Goal: Task Accomplishment & Management: Use online tool/utility

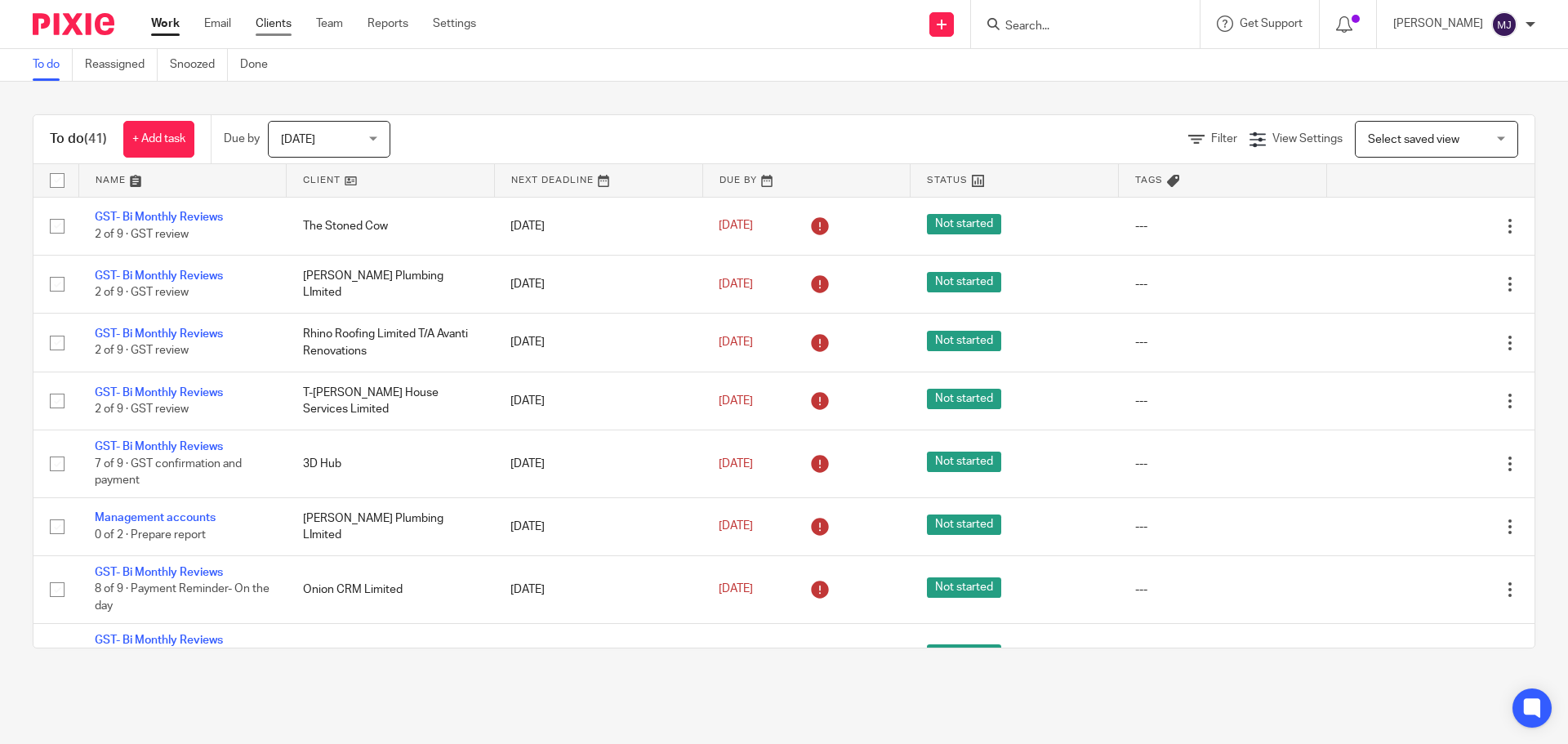
click at [280, 26] on link "Clients" at bounding box center [274, 23] width 36 height 16
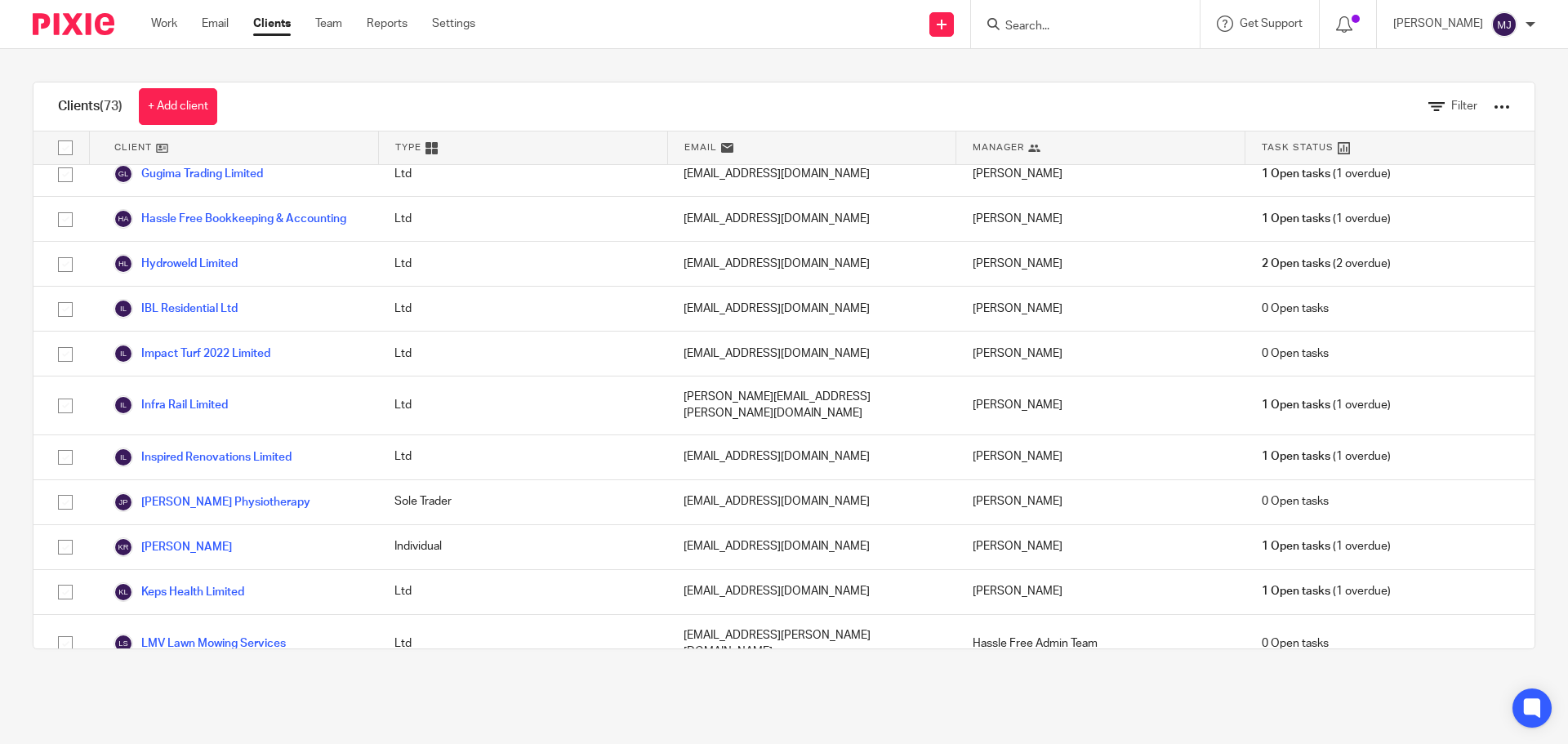
scroll to position [1389, 0]
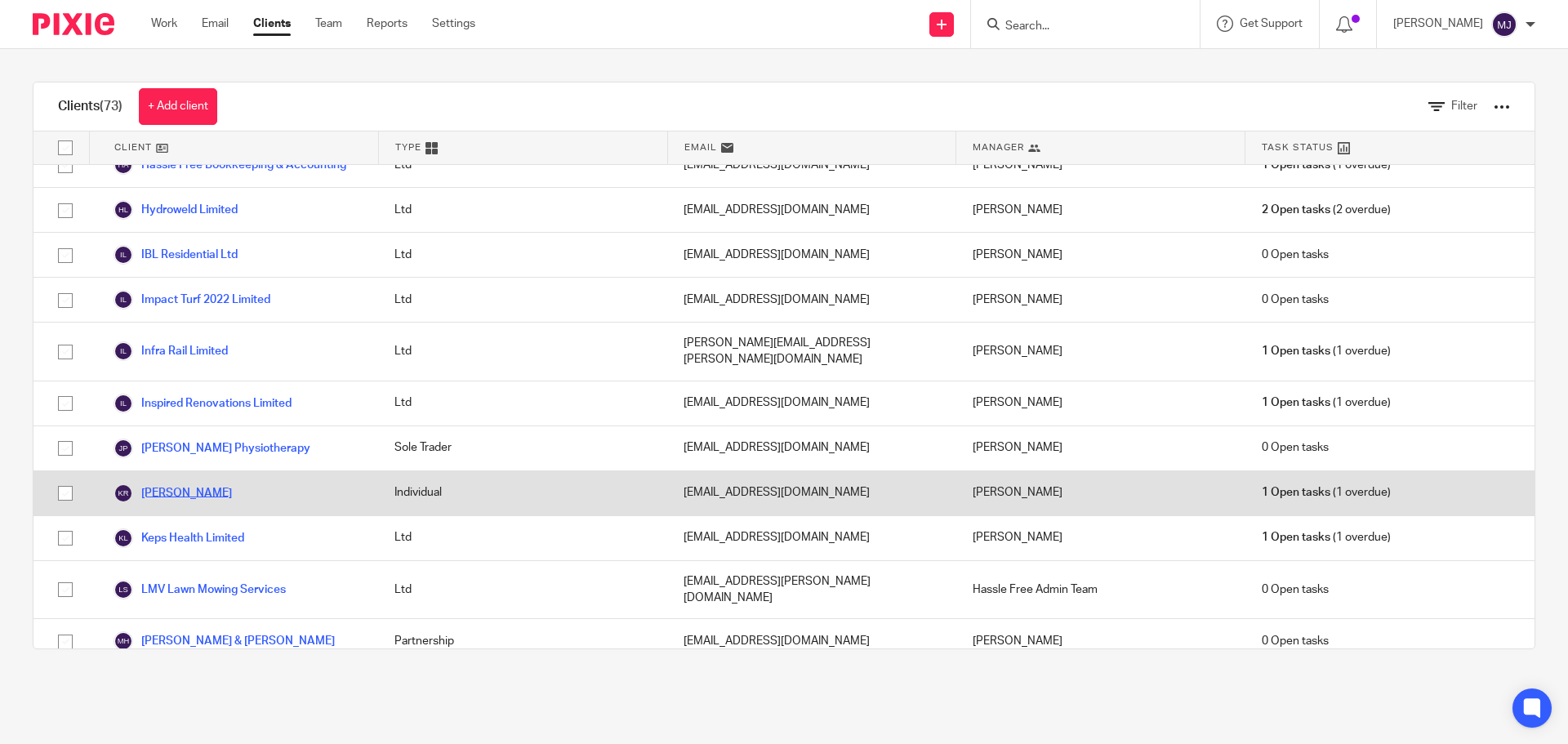
click at [225, 483] on link "[PERSON_NAME]" at bounding box center [172, 493] width 118 height 20
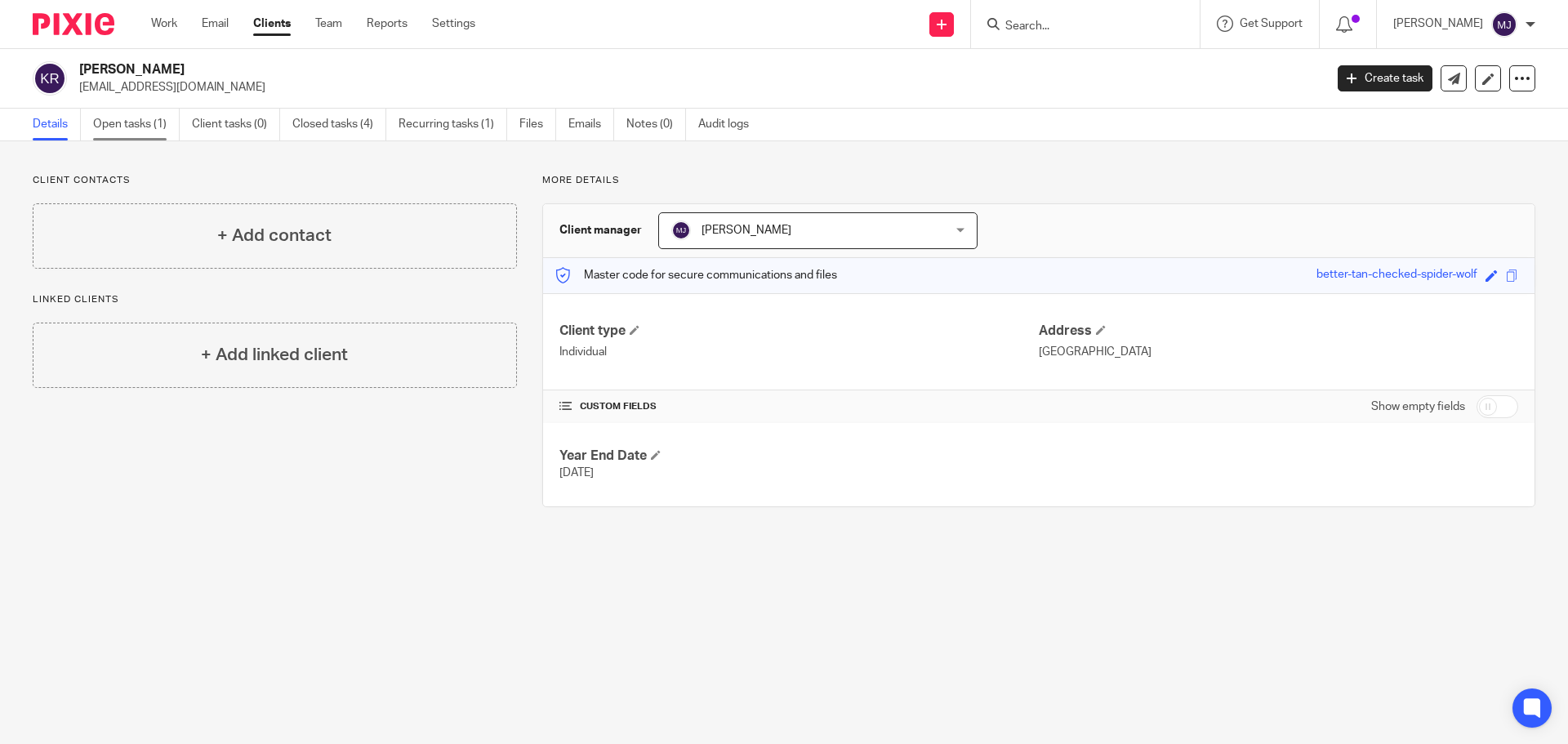
click at [129, 128] on link "Open tasks (1)" at bounding box center [136, 124] width 87 height 32
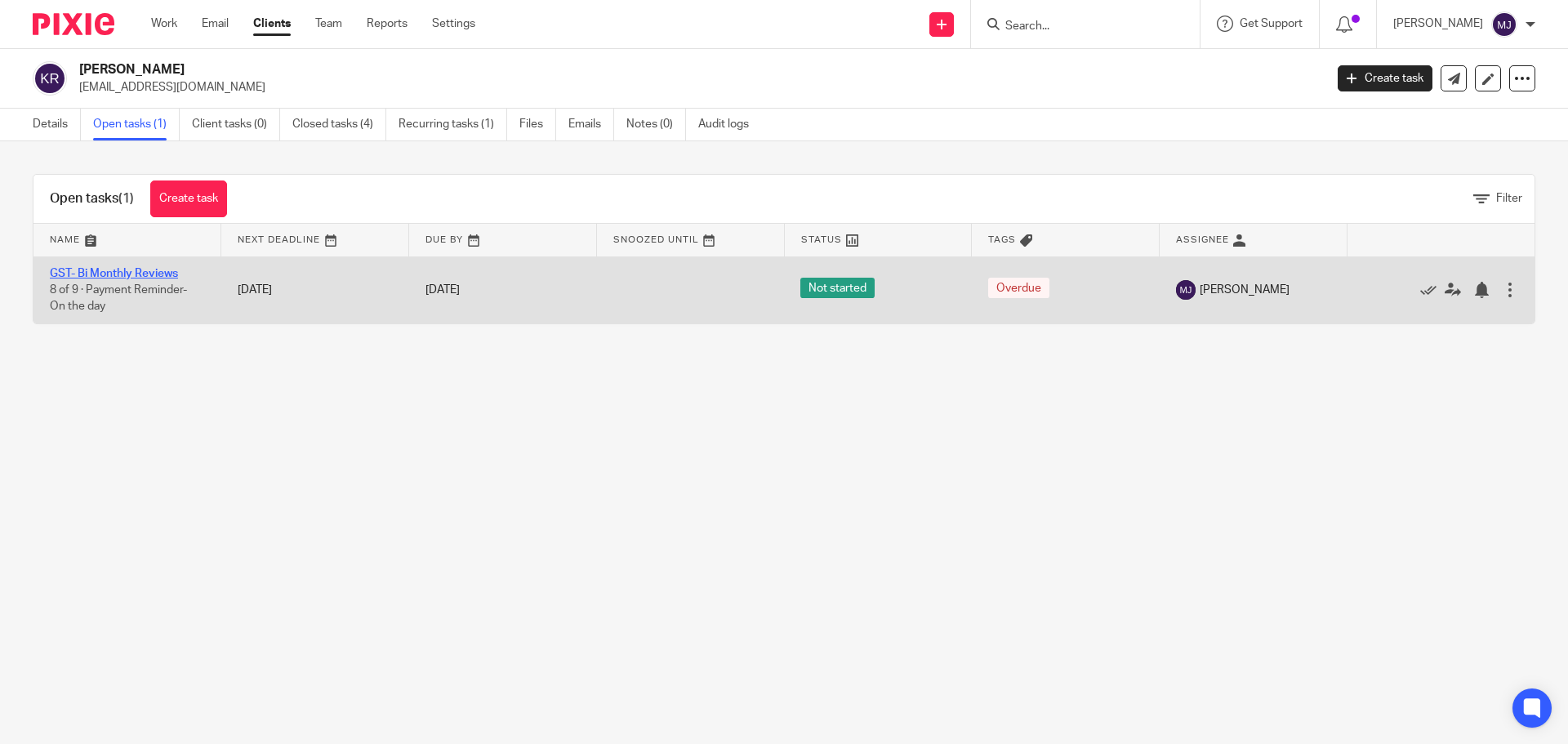
click at [149, 272] on link "GST- Bi Monthly Reviews" at bounding box center [114, 273] width 128 height 12
